Goal: Task Accomplishment & Management: Manage account settings

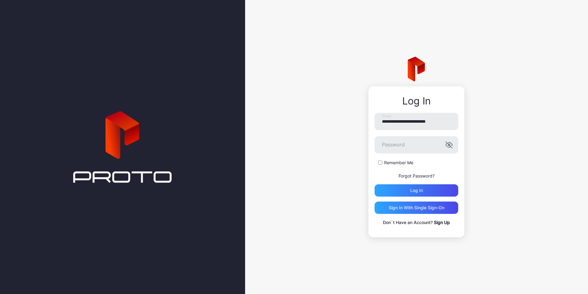
click at [200, 293] on html "**********" at bounding box center [294, 147] width 588 height 294
click at [424, 191] on div "Log in" at bounding box center [417, 190] width 84 height 12
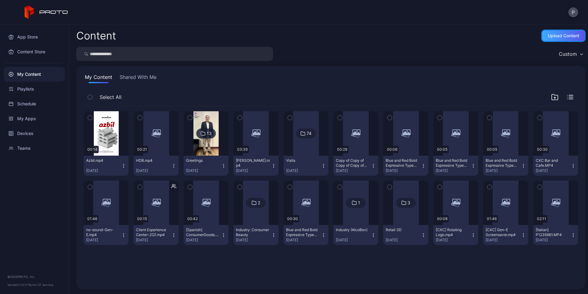
click at [550, 31] on div "Upload Content" at bounding box center [564, 36] width 44 height 12
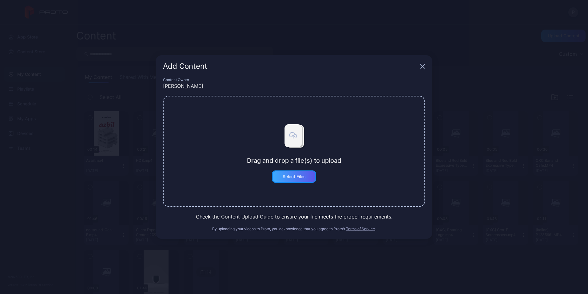
click at [295, 175] on div "Select Files" at bounding box center [294, 176] width 23 height 5
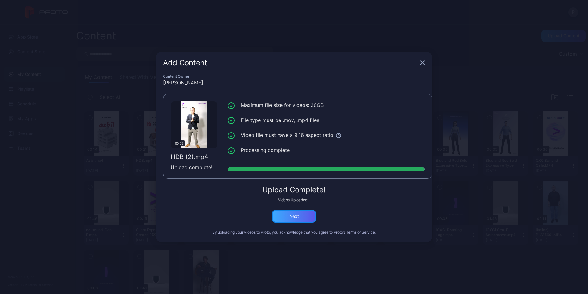
click at [308, 218] on div "Next" at bounding box center [294, 216] width 44 height 12
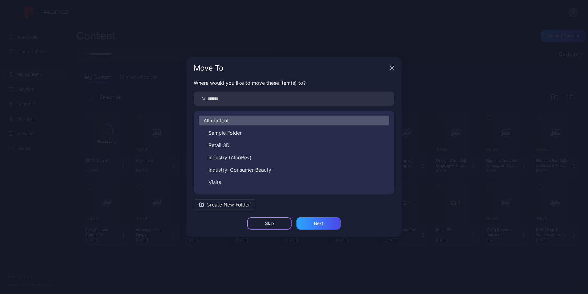
click at [267, 229] on div "Skip" at bounding box center [269, 223] width 44 height 12
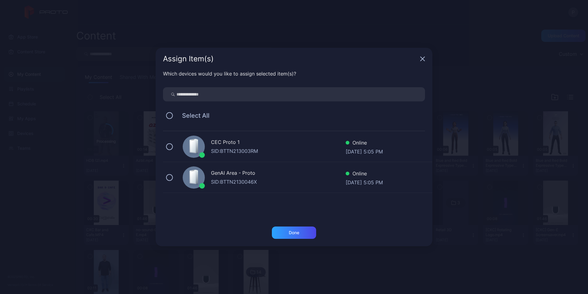
click at [425, 54] on div "Assign Item(s)" at bounding box center [294, 59] width 277 height 22
click at [425, 55] on div "Assign Item(s)" at bounding box center [294, 59] width 277 height 22
click at [415, 63] on div "Assign Item(s)" at bounding box center [294, 59] width 277 height 22
click at [420, 58] on div "Assign Item(s)" at bounding box center [294, 59] width 277 height 22
click at [424, 59] on icon "button" at bounding box center [422, 58] width 5 height 5
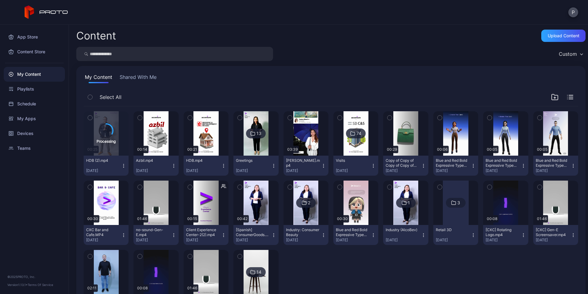
click at [173, 165] on icon "button" at bounding box center [173, 165] width 5 height 5
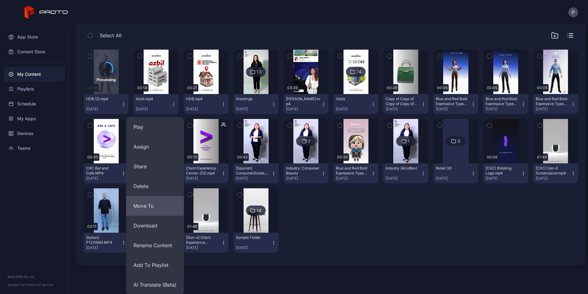
click at [153, 204] on button "Move To" at bounding box center [155, 206] width 58 height 20
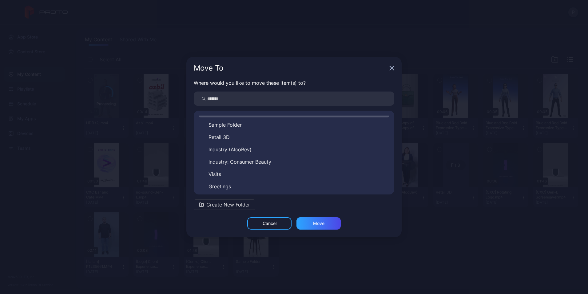
scroll to position [10, 0]
click at [236, 175] on button "Visits" at bounding box center [294, 172] width 191 height 10
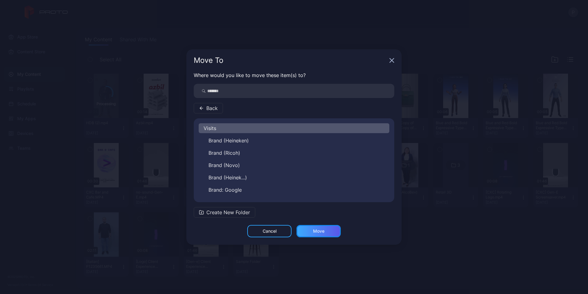
click at [323, 233] on div "Move" at bounding box center [318, 230] width 11 height 5
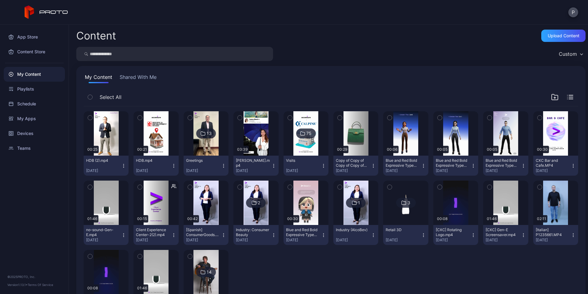
click at [122, 170] on button "HDB (2).mp4 [DATE]" at bounding box center [106, 165] width 45 height 20
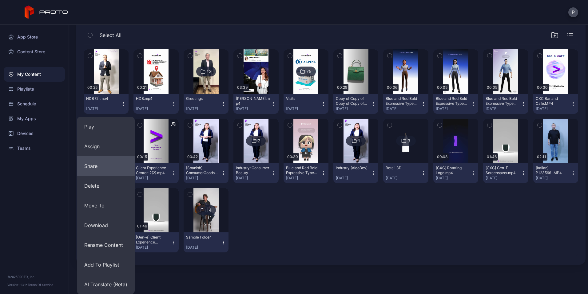
scroll to position [62, 0]
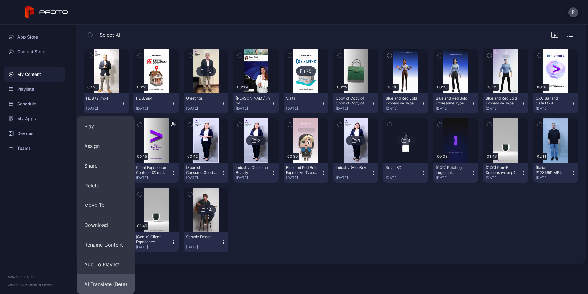
click at [114, 276] on button "AI Translate (Beta)" at bounding box center [106, 284] width 58 height 20
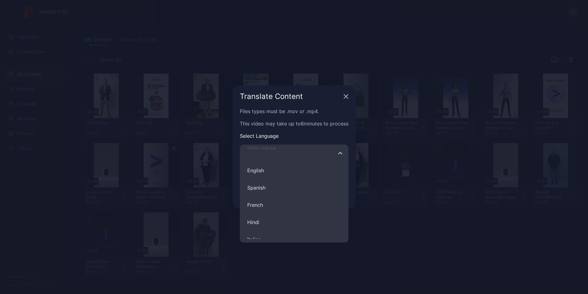
click at [305, 154] on input "Select Language English Spanish French Hindi Italian German Polish Portuguese C…" at bounding box center [294, 152] width 109 height 17
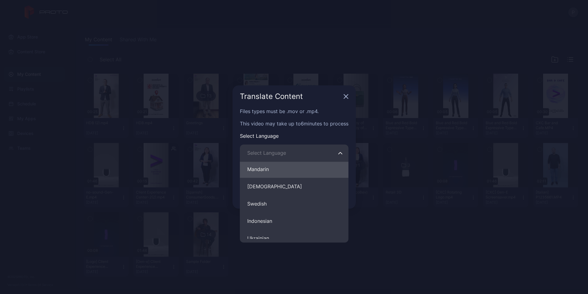
click at [279, 172] on button "Mandarin" at bounding box center [294, 168] width 109 height 17
type input "********"
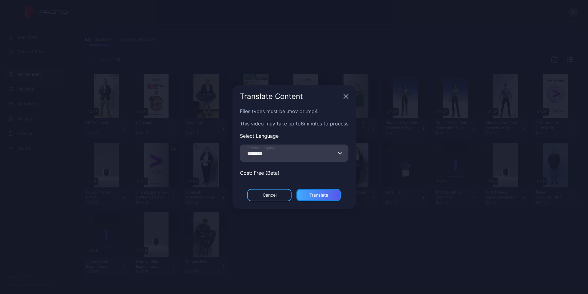
click at [330, 199] on div "Translate" at bounding box center [319, 195] width 44 height 12
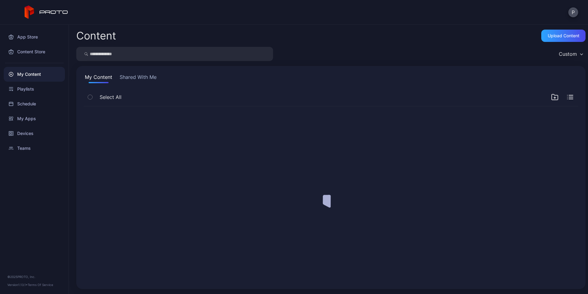
scroll to position [0, 0]
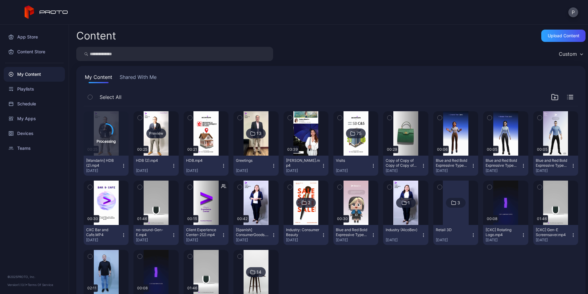
click at [159, 131] on div "Preview" at bounding box center [156, 133] width 20 height 10
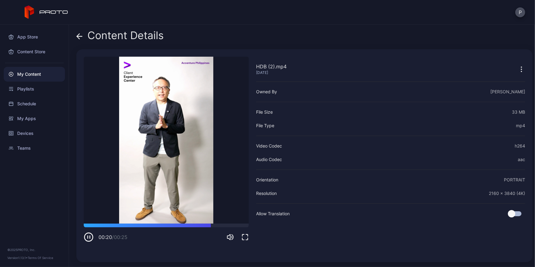
click at [33, 74] on div "My Content" at bounding box center [34, 74] width 61 height 15
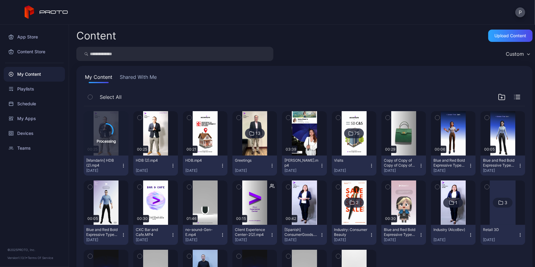
click at [178, 166] on button "HDB (2).mp4 Sep 10, 2025" at bounding box center [155, 165] width 45 height 20
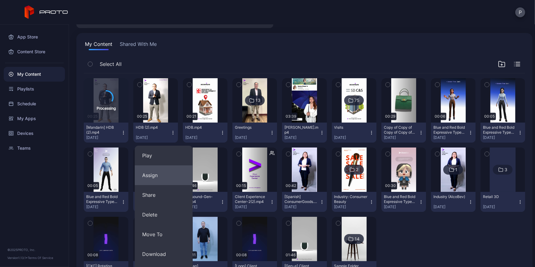
scroll to position [89, 0]
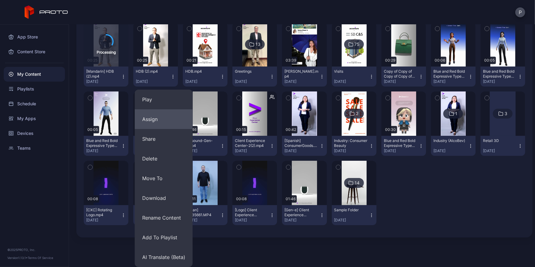
click at [153, 120] on button "Assign" at bounding box center [164, 119] width 58 height 20
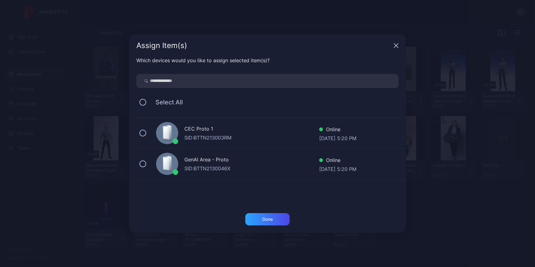
click at [143, 107] on div "Select All" at bounding box center [267, 102] width 262 height 13
click at [141, 103] on button at bounding box center [142, 102] width 7 height 7
click at [276, 217] on div "Done" at bounding box center [267, 219] width 44 height 12
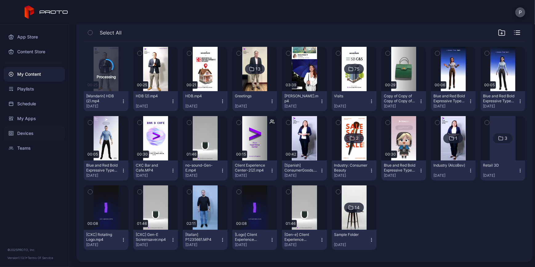
click at [43, 136] on div "Devices" at bounding box center [34, 133] width 61 height 15
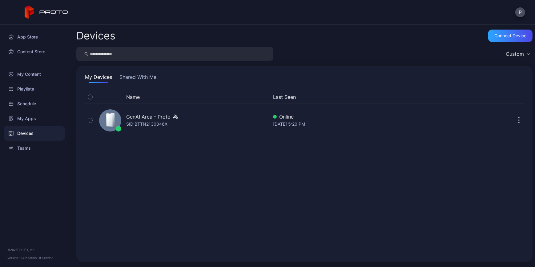
click at [196, 127] on div "GenAI Area - Proto SID: BTTN2130046X" at bounding box center [182, 120] width 171 height 31
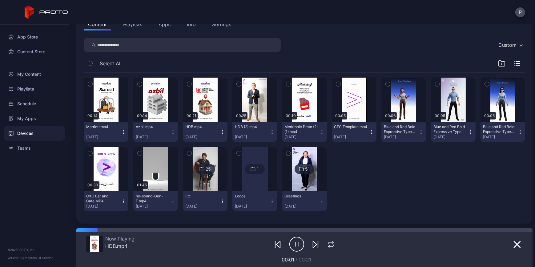
scroll to position [77, 0]
click at [47, 70] on div "My Content" at bounding box center [34, 74] width 61 height 15
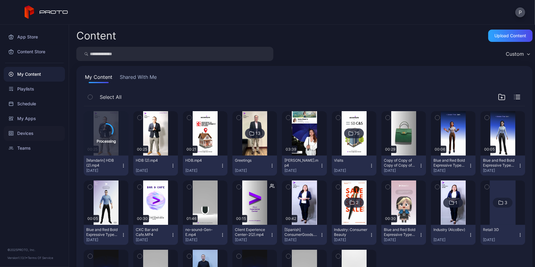
click at [27, 130] on div "Devices" at bounding box center [34, 133] width 61 height 15
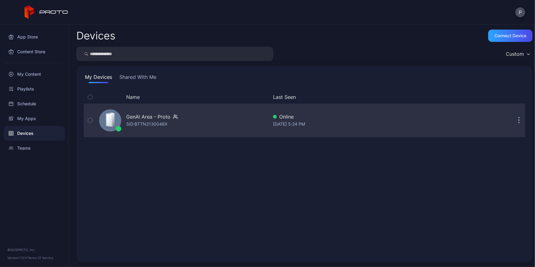
click at [204, 112] on div "GenAI Area - Proto SID: BTTN2130046X" at bounding box center [182, 120] width 171 height 31
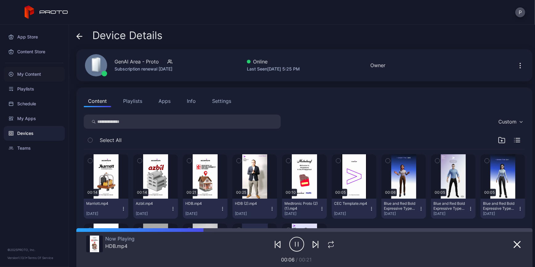
click at [39, 74] on div "My Content" at bounding box center [34, 74] width 61 height 15
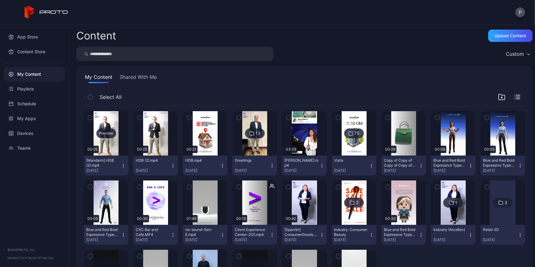
click at [109, 132] on div "Preview" at bounding box center [106, 133] width 20 height 10
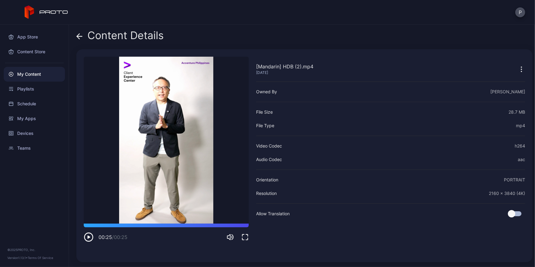
click at [82, 38] on icon at bounding box center [79, 36] width 6 height 6
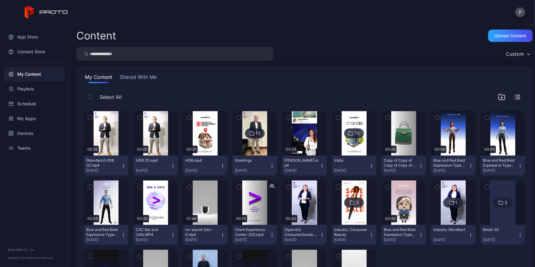
click at [126, 165] on icon "button" at bounding box center [123, 165] width 5 height 5
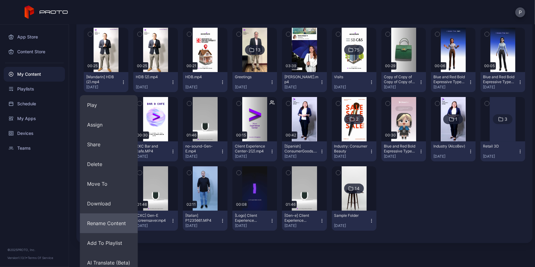
scroll to position [84, 0]
click at [122, 225] on button "Rename Content" at bounding box center [109, 223] width 58 height 20
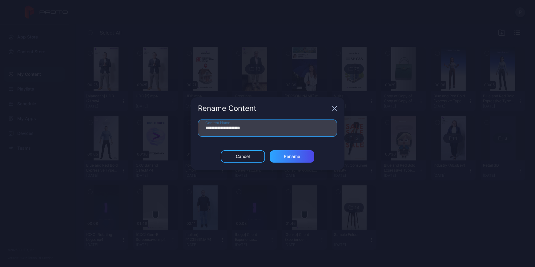
click at [244, 127] on input "**********" at bounding box center [267, 127] width 139 height 17
type input "**********"
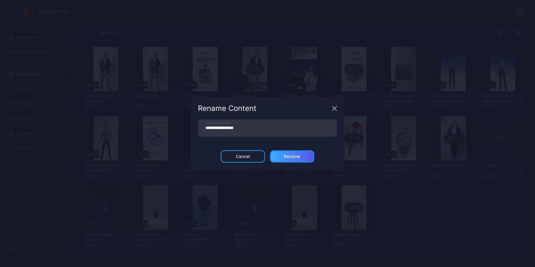
click at [287, 160] on div "Rename" at bounding box center [292, 156] width 44 height 12
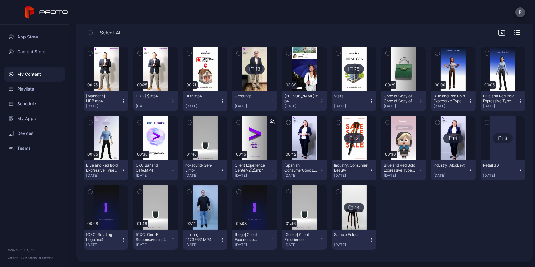
click at [91, 50] on icon "button" at bounding box center [90, 53] width 4 height 7
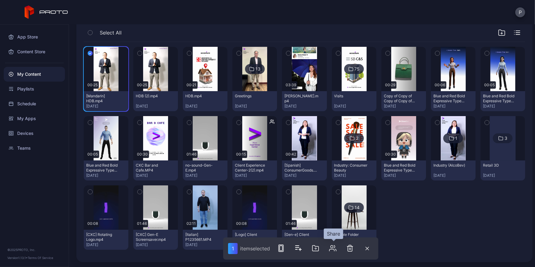
click at [336, 248] on icon "button" at bounding box center [332, 247] width 7 height 7
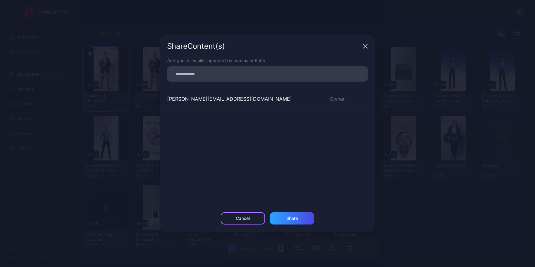
click at [239, 221] on div "Cancel" at bounding box center [243, 218] width 44 height 12
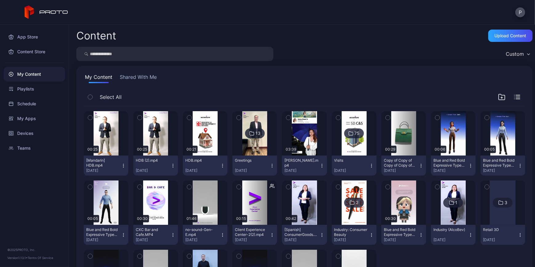
click at [93, 115] on button "button" at bounding box center [90, 117] width 13 height 13
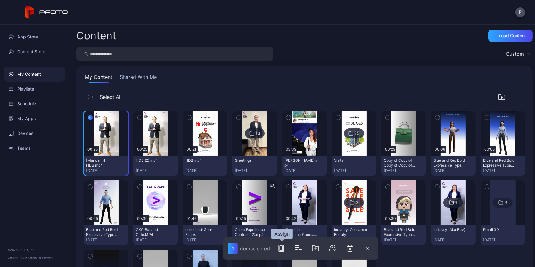
click at [283, 246] on icon "button" at bounding box center [280, 247] width 7 height 7
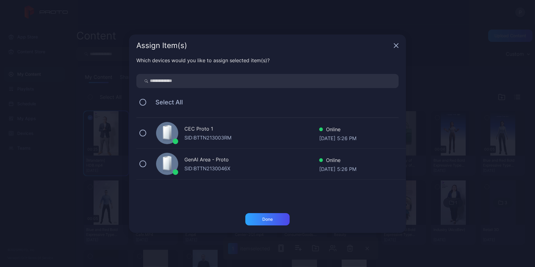
click at [141, 105] on div "Select All" at bounding box center [267, 102] width 262 height 13
click at [141, 102] on button at bounding box center [142, 102] width 7 height 7
click at [269, 217] on div "Done" at bounding box center [267, 219] width 10 height 5
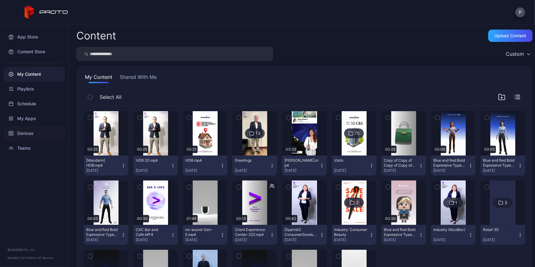
click at [39, 135] on div "Devices" at bounding box center [34, 133] width 61 height 15
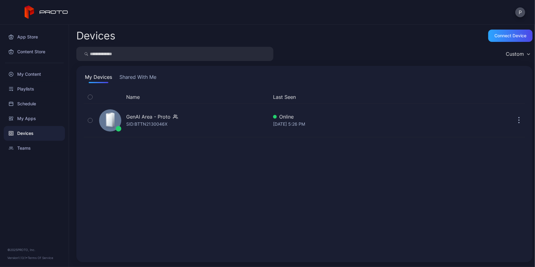
click at [173, 126] on div "GenAI Area - Proto SID: BTTN2130046X" at bounding box center [152, 120] width 52 height 15
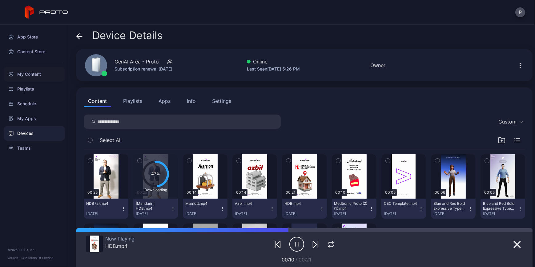
click at [42, 68] on div "My Content" at bounding box center [34, 74] width 61 height 15
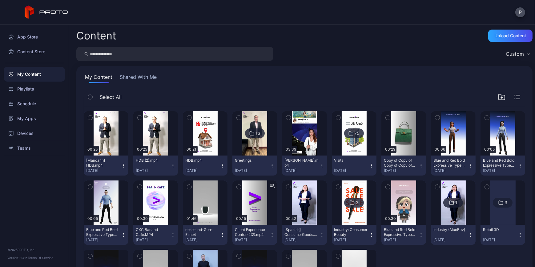
click at [260, 133] on div "13" at bounding box center [257, 133] width 5 height 6
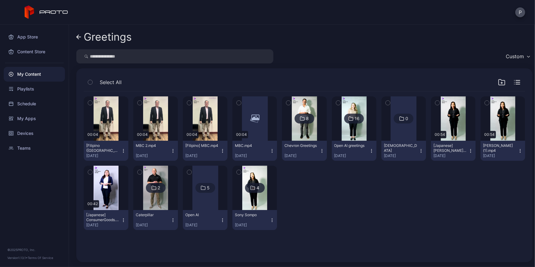
click at [498, 84] on icon "button" at bounding box center [501, 81] width 7 height 7
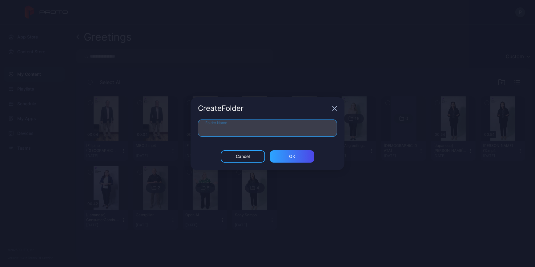
click at [268, 129] on input "Folder Name" at bounding box center [267, 127] width 139 height 17
type input "***"
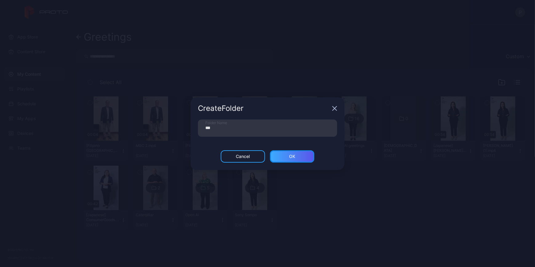
click at [293, 152] on div "ОК" at bounding box center [292, 156] width 44 height 12
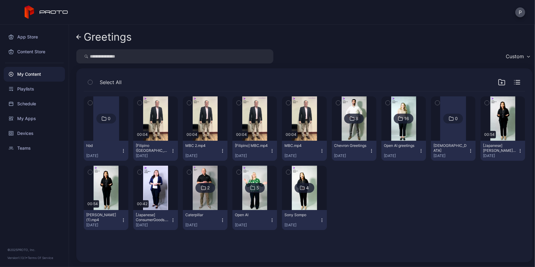
click at [86, 37] on div "Greetings" at bounding box center [108, 37] width 48 height 12
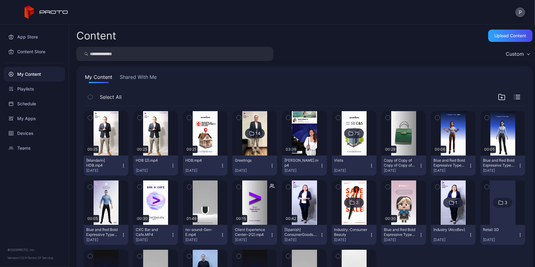
click at [91, 119] on icon "button" at bounding box center [90, 117] width 4 height 7
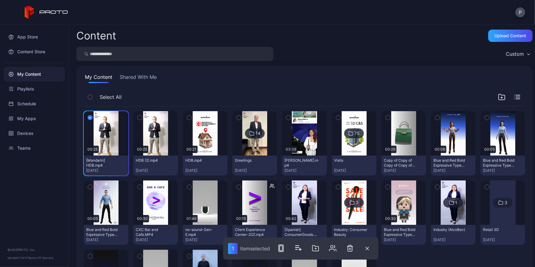
click at [143, 113] on button "button" at bounding box center [139, 117] width 13 height 13
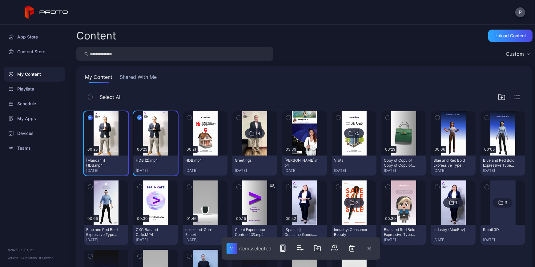
click at [191, 117] on icon "button" at bounding box center [189, 117] width 4 height 7
click at [192, 117] on icon "button" at bounding box center [189, 117] width 5 height 7
click at [191, 115] on icon "button" at bounding box center [189, 117] width 4 height 7
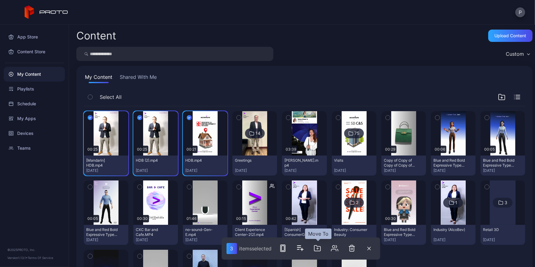
click at [316, 249] on icon "button" at bounding box center [317, 247] width 7 height 7
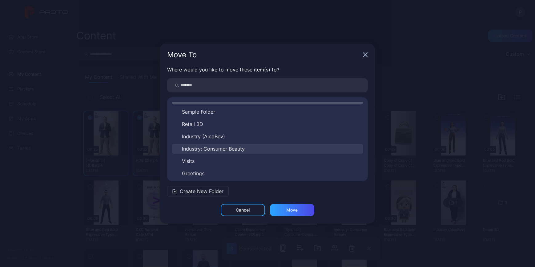
scroll to position [10, 0]
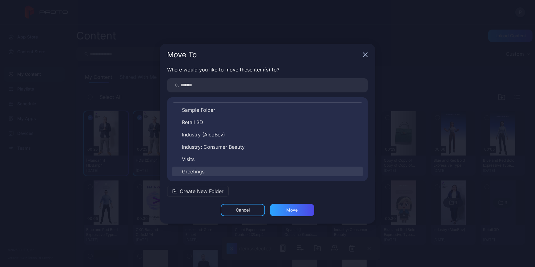
click at [205, 169] on button "Greetings" at bounding box center [267, 171] width 191 height 10
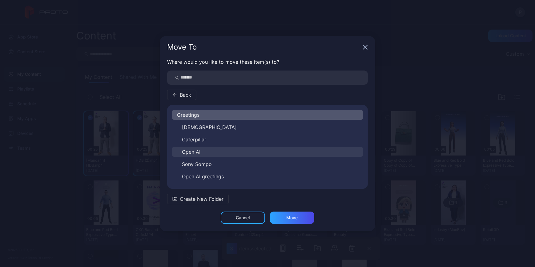
scroll to position [22, 0]
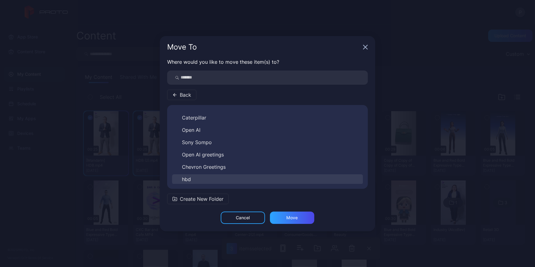
click at [196, 176] on button "hbd" at bounding box center [267, 179] width 191 height 10
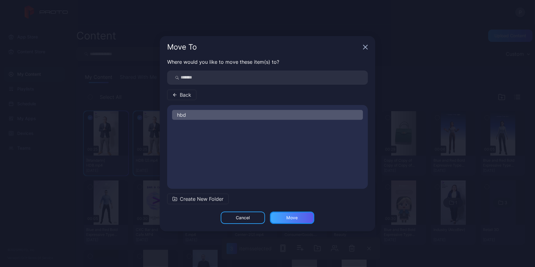
click at [294, 215] on div "Move" at bounding box center [291, 217] width 11 height 5
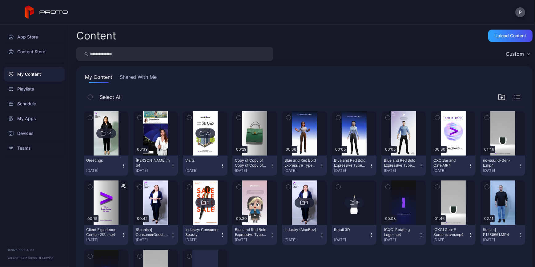
click at [104, 131] on icon at bounding box center [103, 133] width 5 height 7
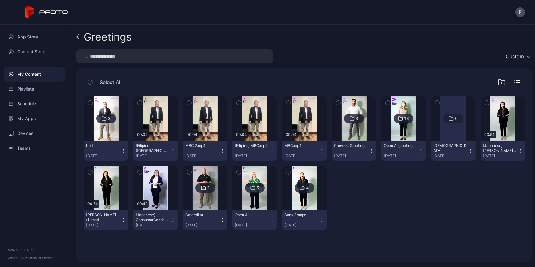
click at [126, 148] on icon "button" at bounding box center [123, 150] width 5 height 5
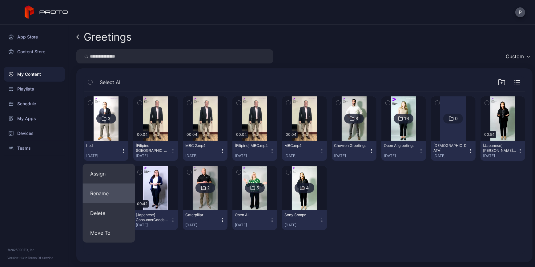
click at [111, 192] on button "Rename" at bounding box center [109, 193] width 52 height 20
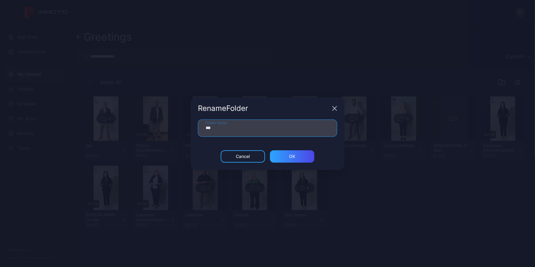
drag, startPoint x: 219, startPoint y: 130, endPoint x: 199, endPoint y: 129, distance: 20.4
click at [201, 129] on input "***" at bounding box center [267, 127] width 139 height 17
type input "***"
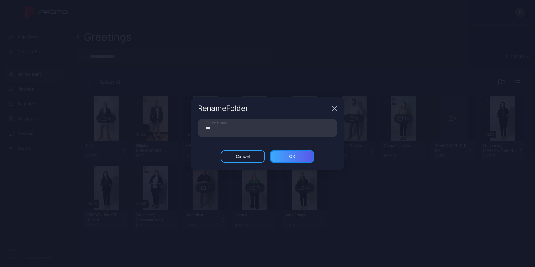
click at [300, 152] on div "ОК" at bounding box center [292, 156] width 44 height 12
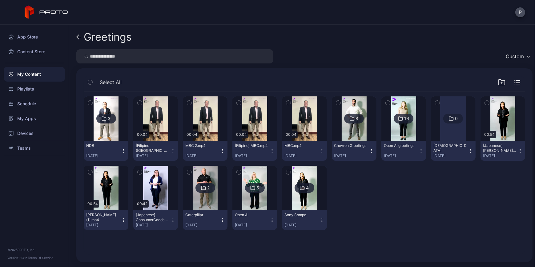
click at [81, 34] on link "Greetings" at bounding box center [103, 37] width 55 height 15
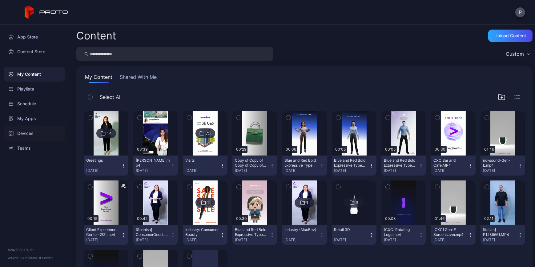
click at [31, 128] on div "Devices" at bounding box center [34, 133] width 61 height 15
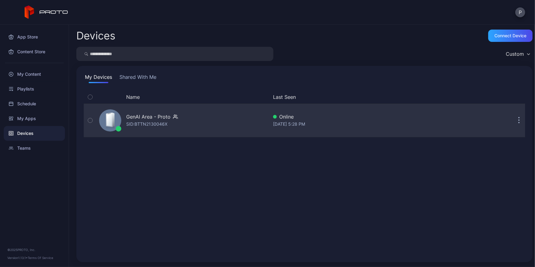
click at [203, 103] on div "GenAI Area - Proto SID: BTTN2130046X Online [DATE] 5:28 PM" at bounding box center [304, 120] width 441 height 34
click at [206, 115] on div "GenAI Area - Proto SID: BTTN2130046X" at bounding box center [182, 120] width 171 height 31
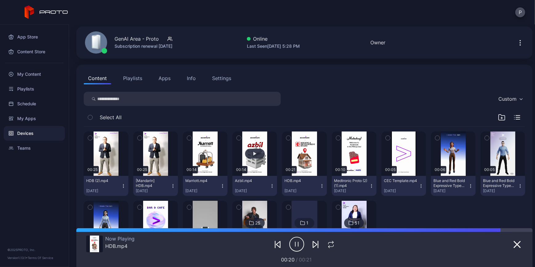
scroll to position [77, 0]
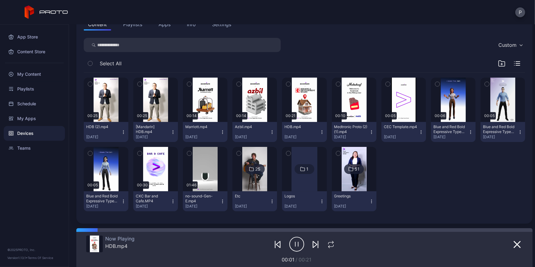
click at [376, 166] on div at bounding box center [354, 169] width 44 height 44
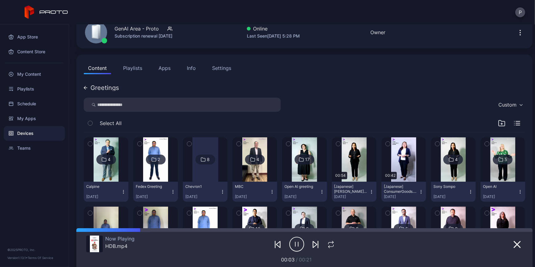
scroll to position [0, 0]
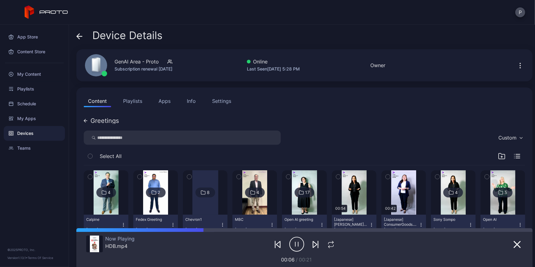
click at [498, 154] on icon "button" at bounding box center [501, 155] width 7 height 7
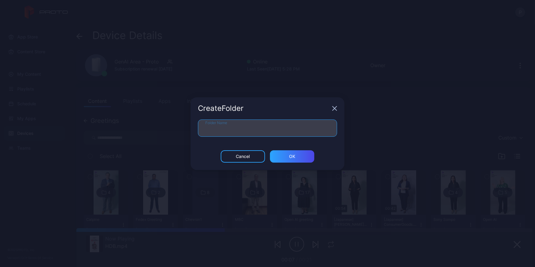
click at [281, 131] on input "Folder Name" at bounding box center [267, 127] width 139 height 17
type input "***"
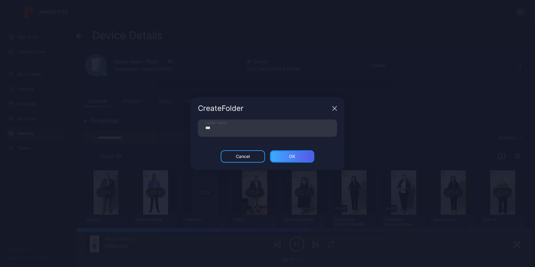
click at [281, 156] on div "ОК" at bounding box center [292, 156] width 44 height 12
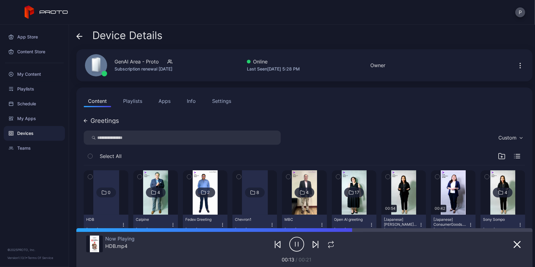
click at [87, 119] on div "Greetings" at bounding box center [101, 121] width 35 height 6
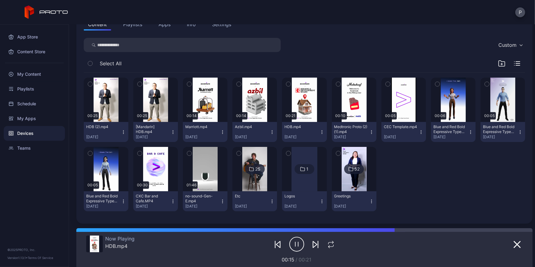
click at [89, 82] on icon "button" at bounding box center [90, 84] width 4 height 7
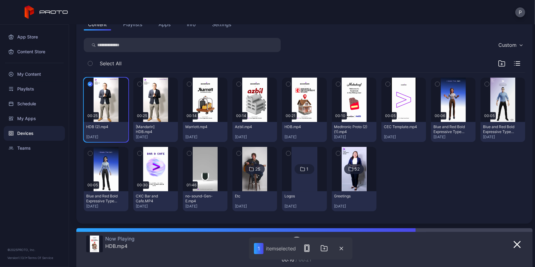
click at [142, 82] on icon "button" at bounding box center [140, 84] width 4 height 7
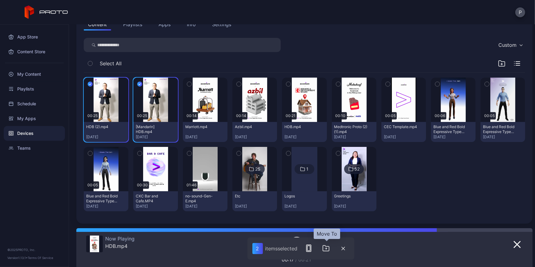
click at [327, 248] on icon "button" at bounding box center [325, 247] width 7 height 7
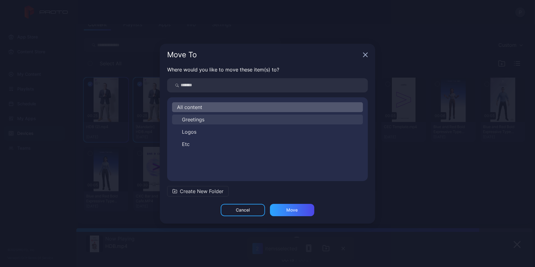
click at [200, 120] on span "Greetings" at bounding box center [193, 119] width 22 height 7
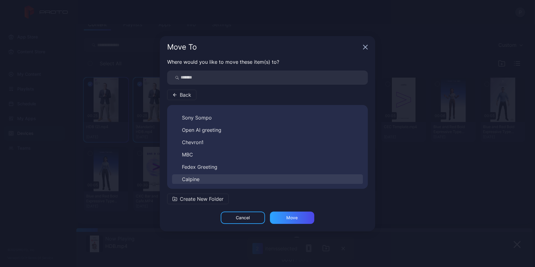
scroll to position [194, 0]
click at [206, 176] on button "HDB" at bounding box center [267, 179] width 191 height 10
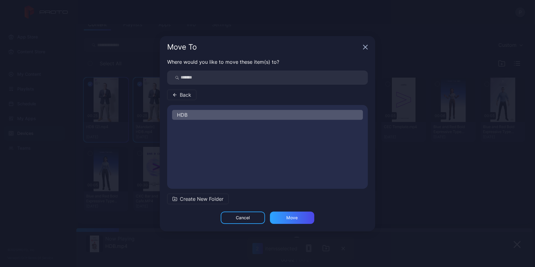
scroll to position [0, 0]
click at [291, 218] on div "Move" at bounding box center [291, 217] width 11 height 5
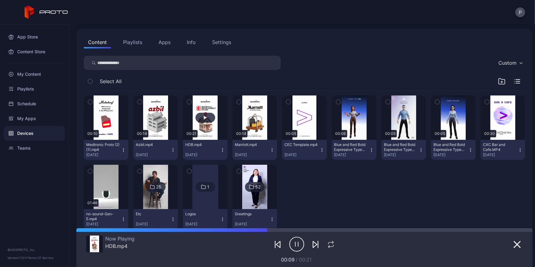
scroll to position [49, 0]
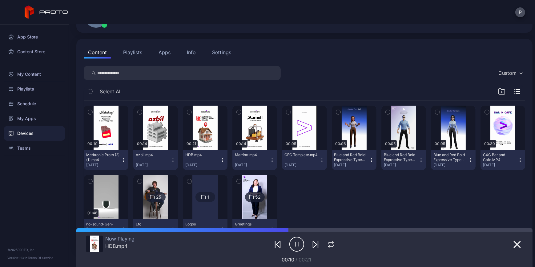
click at [190, 162] on div "00:10 Medtronic Proto (2) (1).mp4 [DATE] 00:14 Azbil.mp4 [DATE] 00:21 HDB.mp4 […" at bounding box center [304, 172] width 441 height 143
click at [178, 162] on button "Azbil.mp4 [DATE]" at bounding box center [155, 160] width 45 height 20
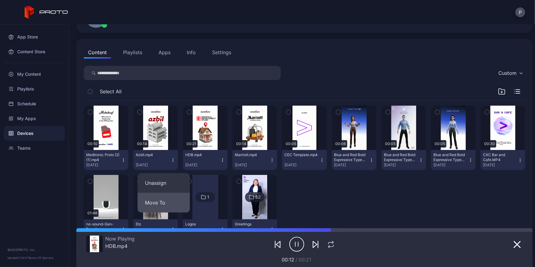
click at [170, 196] on button "Move To" at bounding box center [164, 203] width 52 height 20
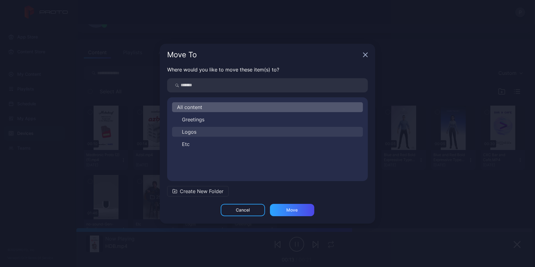
click at [198, 133] on button "Logos" at bounding box center [267, 132] width 191 height 10
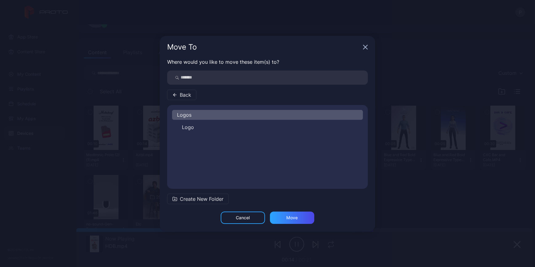
click at [209, 117] on div "Logos" at bounding box center [267, 115] width 191 height 10
click at [206, 131] on button "Logo" at bounding box center [267, 127] width 191 height 10
click at [292, 215] on div "Move" at bounding box center [291, 217] width 11 height 5
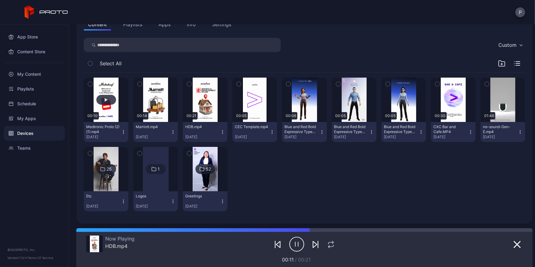
scroll to position [0, 0]
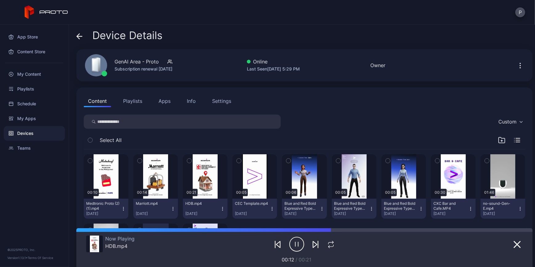
click at [85, 35] on div "Device Details" at bounding box center [119, 37] width 86 height 15
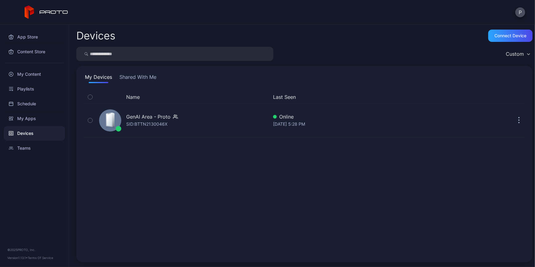
click at [138, 77] on button "Shared With Me" at bounding box center [137, 78] width 39 height 10
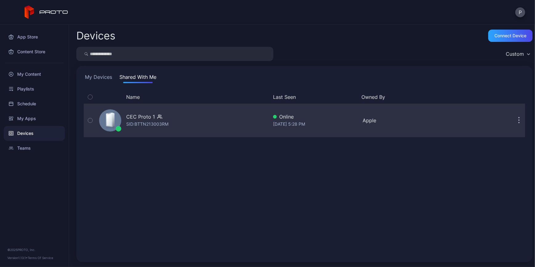
click at [194, 127] on div "CEC Proto 1 SID: BTTN213003RM" at bounding box center [182, 120] width 171 height 31
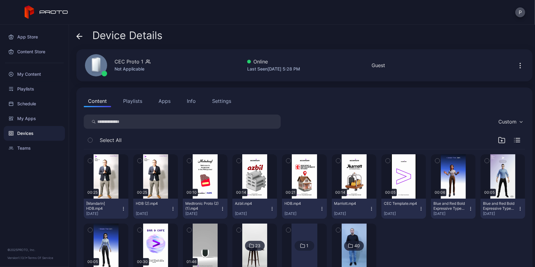
scroll to position [38, 0]
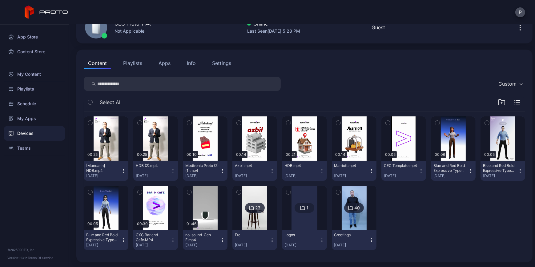
click at [366, 213] on img at bounding box center [354, 208] width 25 height 44
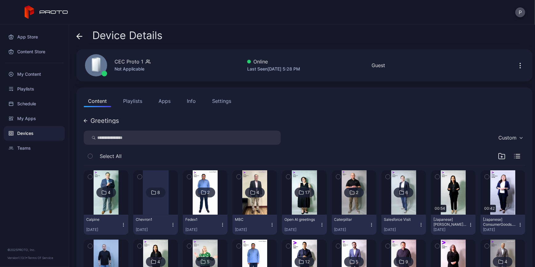
click at [498, 154] on icon "button" at bounding box center [501, 156] width 6 height 6
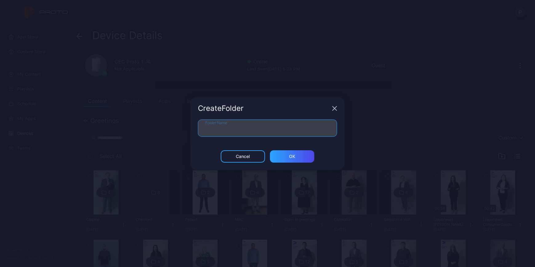
click at [268, 123] on input "Folder Name" at bounding box center [267, 127] width 139 height 17
type input "***"
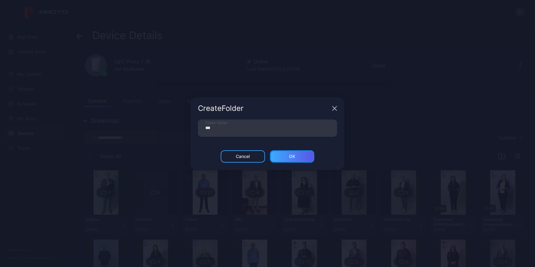
click at [289, 158] on div "ОК" at bounding box center [292, 156] width 6 height 5
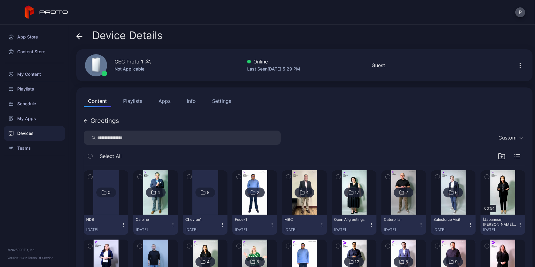
click at [95, 120] on div "Greetings" at bounding box center [104, 121] width 28 height 6
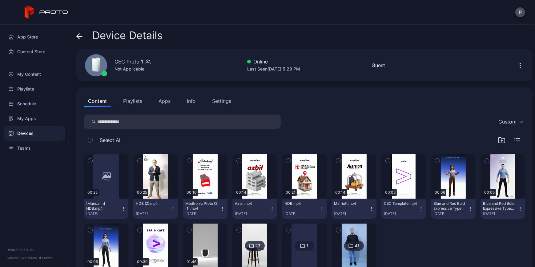
scroll to position [38, 0]
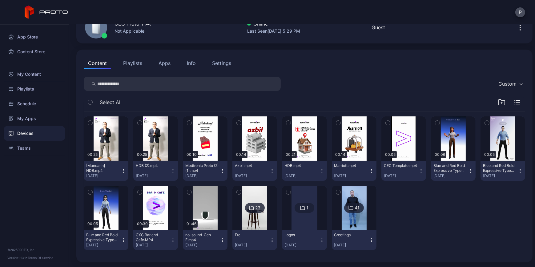
click at [92, 121] on icon "button" at bounding box center [90, 122] width 4 height 7
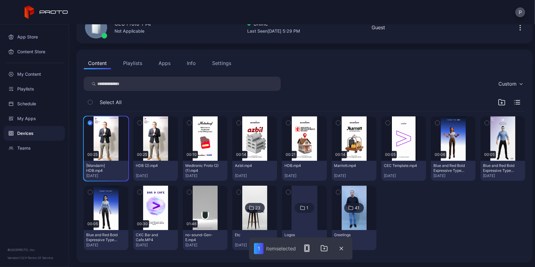
click at [142, 121] on icon "button" at bounding box center [140, 122] width 4 height 7
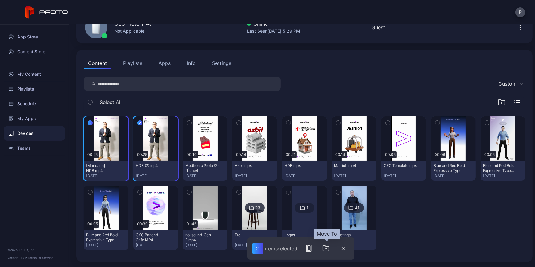
click at [326, 246] on icon "button" at bounding box center [326, 248] width 6 height 6
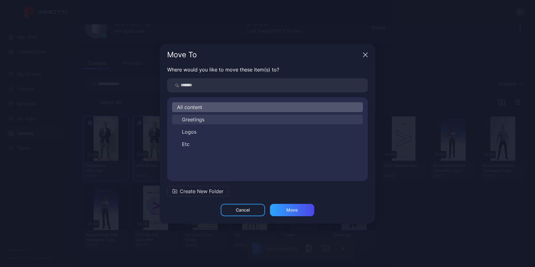
click at [222, 123] on button "Greetings" at bounding box center [267, 119] width 191 height 10
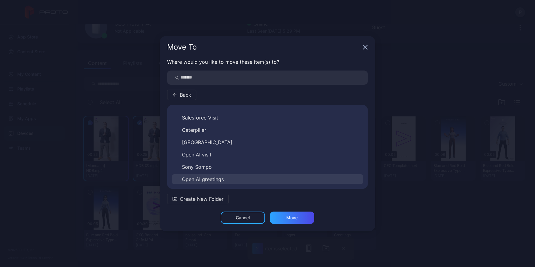
scroll to position [243, 0]
click at [210, 178] on button "HDB" at bounding box center [267, 179] width 191 height 10
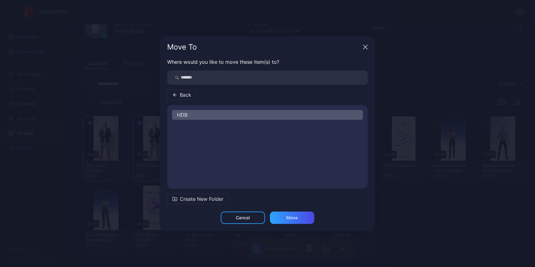
scroll to position [0, 0]
click at [304, 221] on div "Move" at bounding box center [292, 217] width 44 height 12
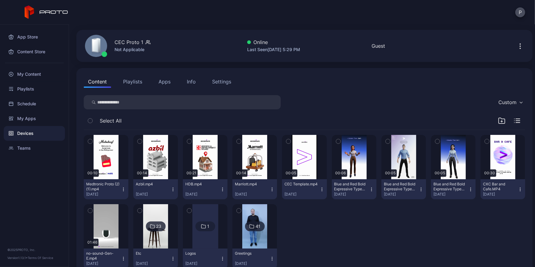
scroll to position [38, 0]
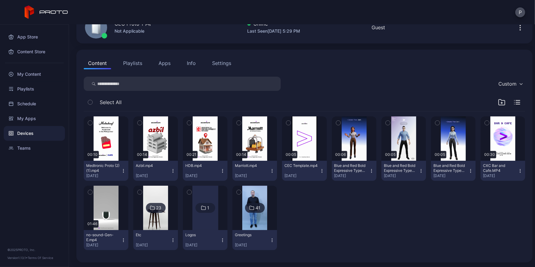
click at [254, 210] on icon at bounding box center [251, 207] width 5 height 7
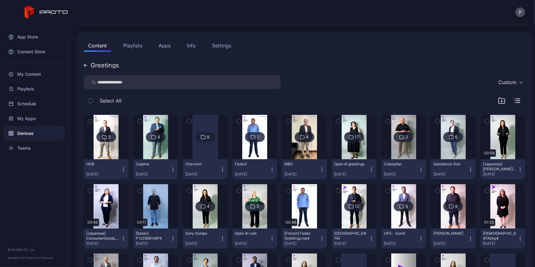
scroll to position [56, 0]
click at [111, 139] on div "2" at bounding box center [106, 137] width 20 height 10
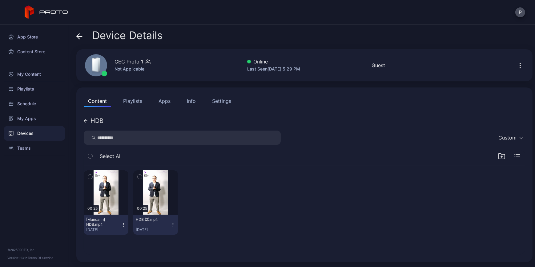
click at [79, 37] on icon at bounding box center [79, 36] width 6 height 6
